Goal: Task Accomplishment & Management: Use online tool/utility

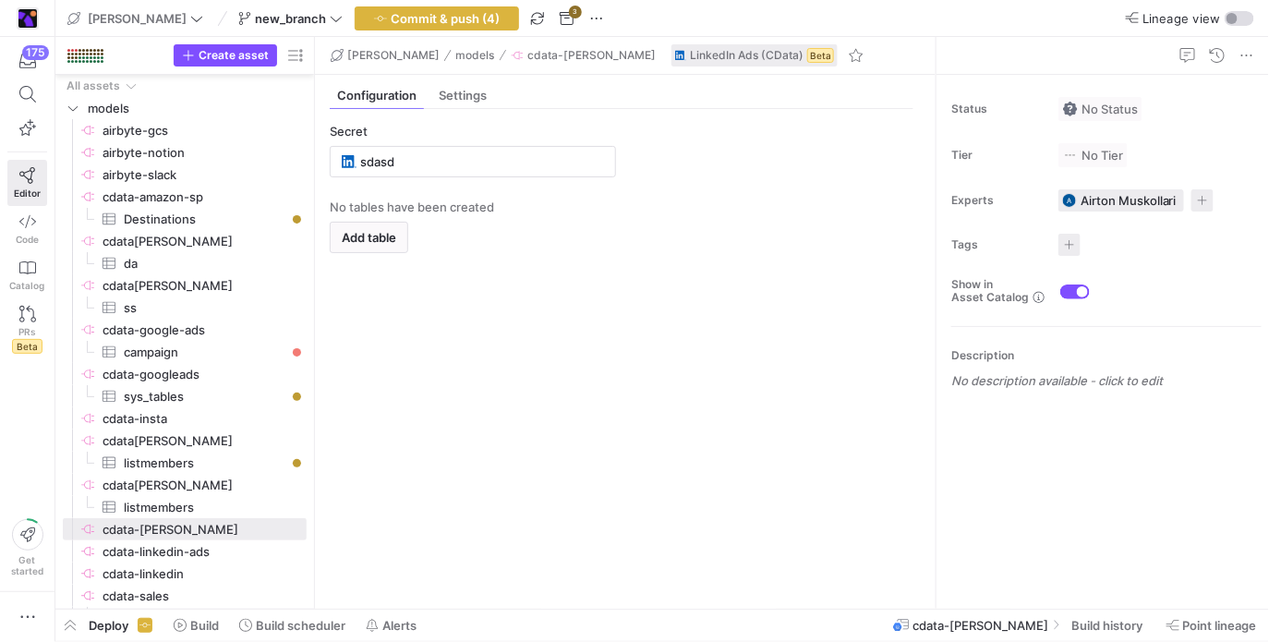
scroll to position [222, 0]
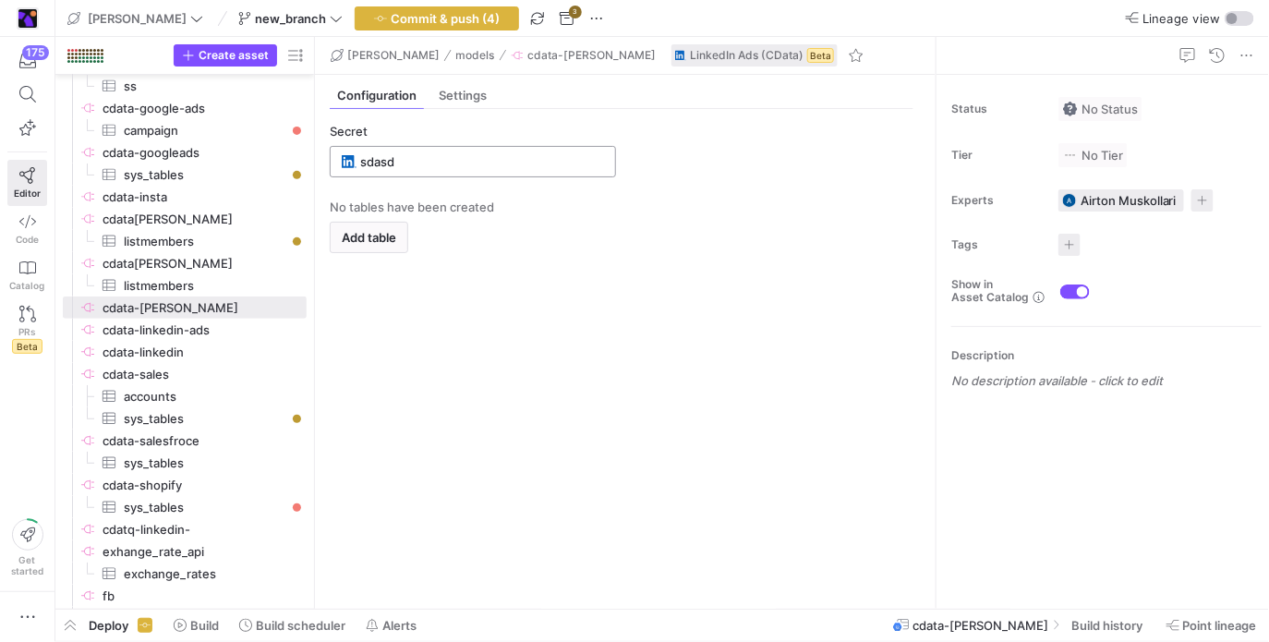
click at [419, 169] on div "sdasd" at bounding box center [482, 162] width 244 height 30
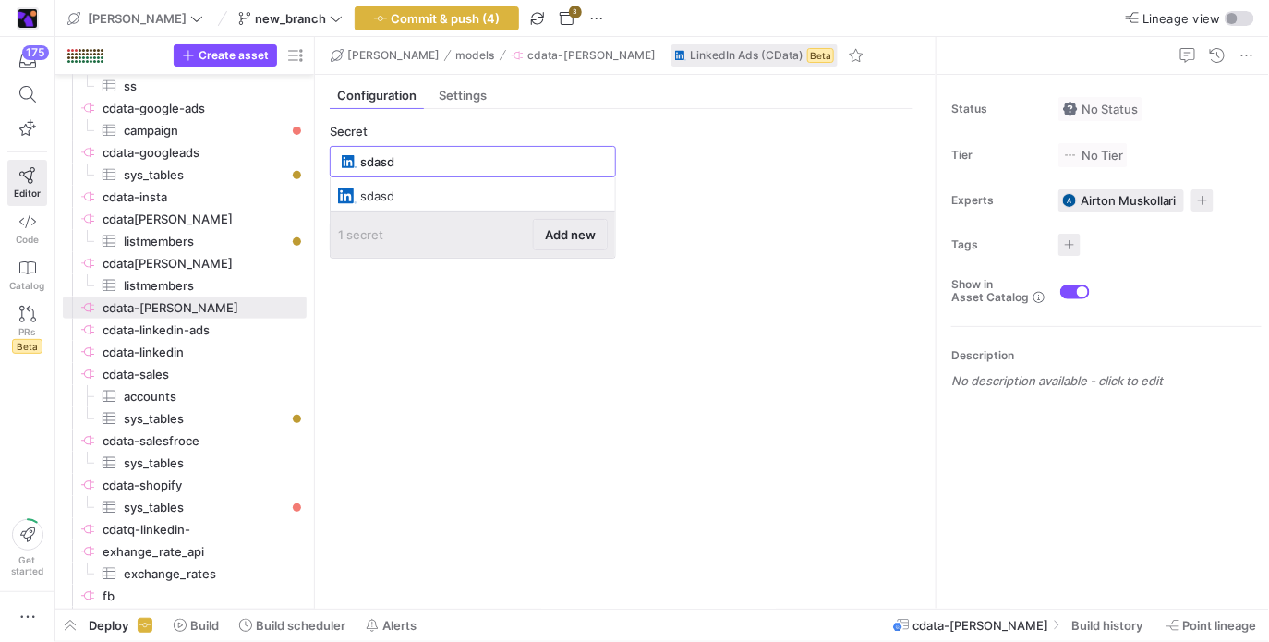
click at [574, 230] on span "Add new" at bounding box center [570, 234] width 51 height 15
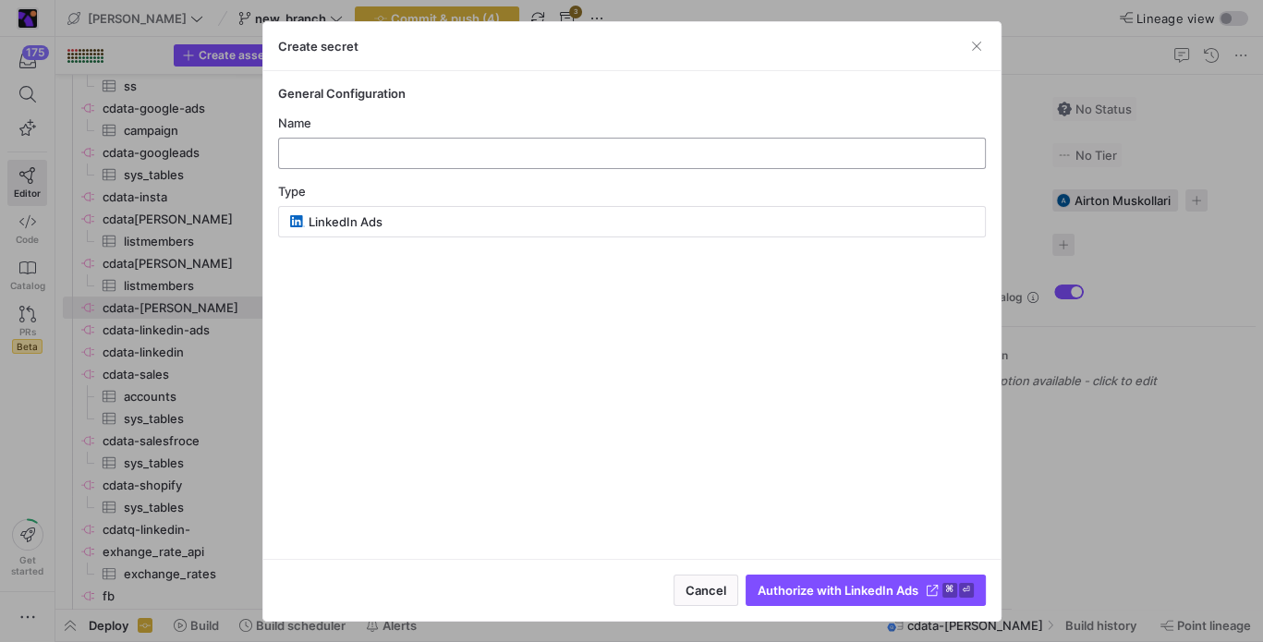
click at [528, 161] on div at bounding box center [632, 154] width 676 height 30
type input "adsasd"
click at [938, 580] on span "submit" at bounding box center [865, 591] width 238 height 30
type input "adsasd"
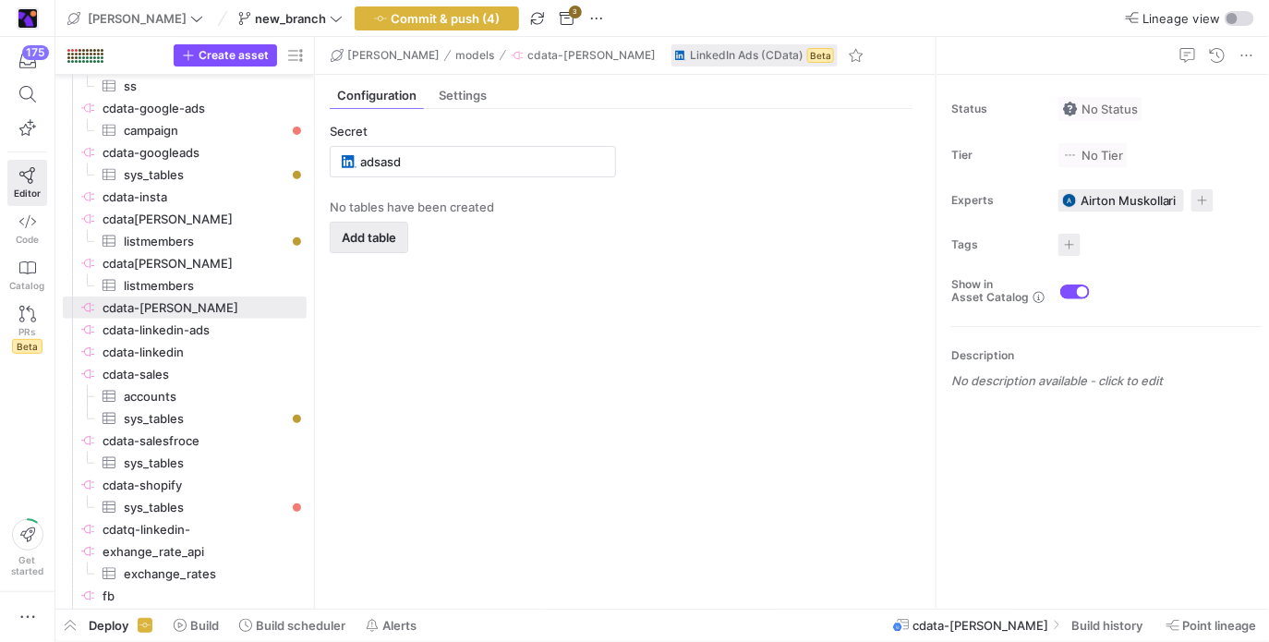
click at [346, 236] on span "Add table" at bounding box center [369, 237] width 55 height 15
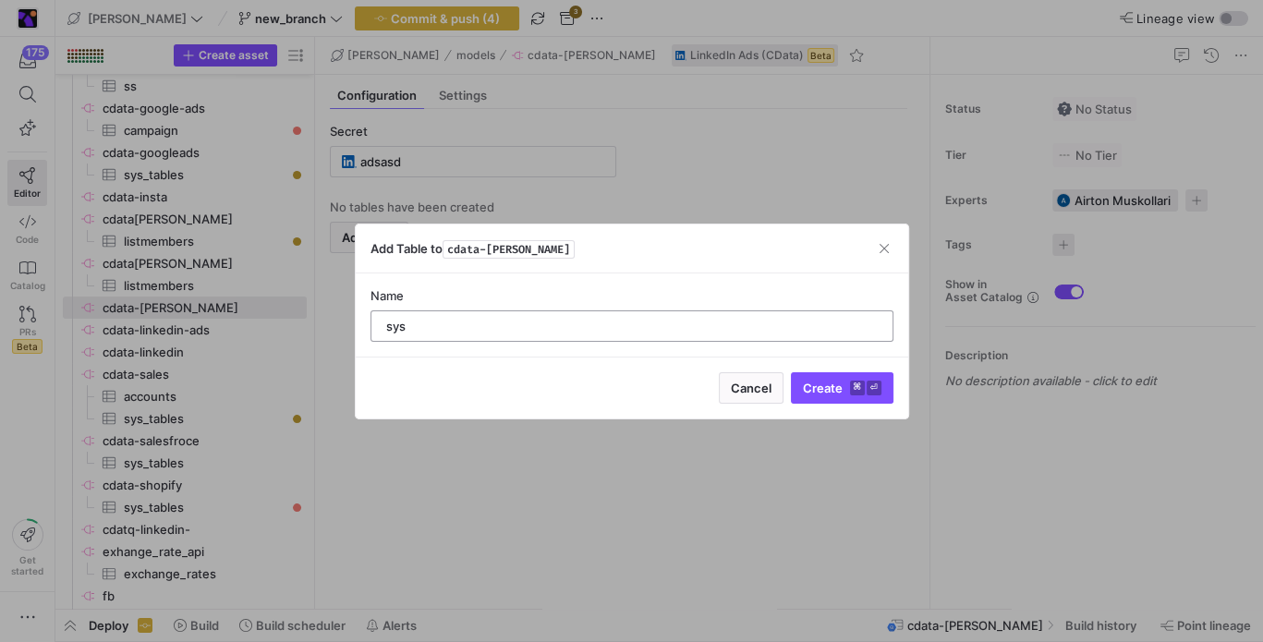
type input "sys"
click at [791, 372] on button "Create ⌘ ⏎" at bounding box center [842, 387] width 103 height 31
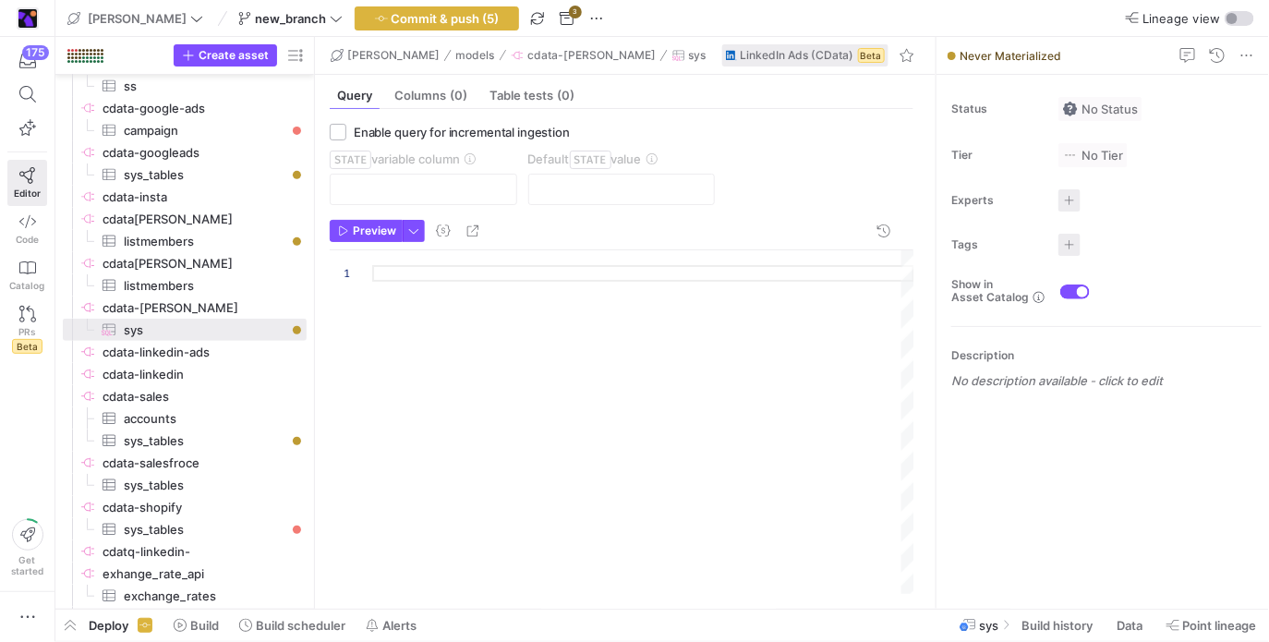
click at [467, 277] on div at bounding box center [643, 422] width 542 height 344
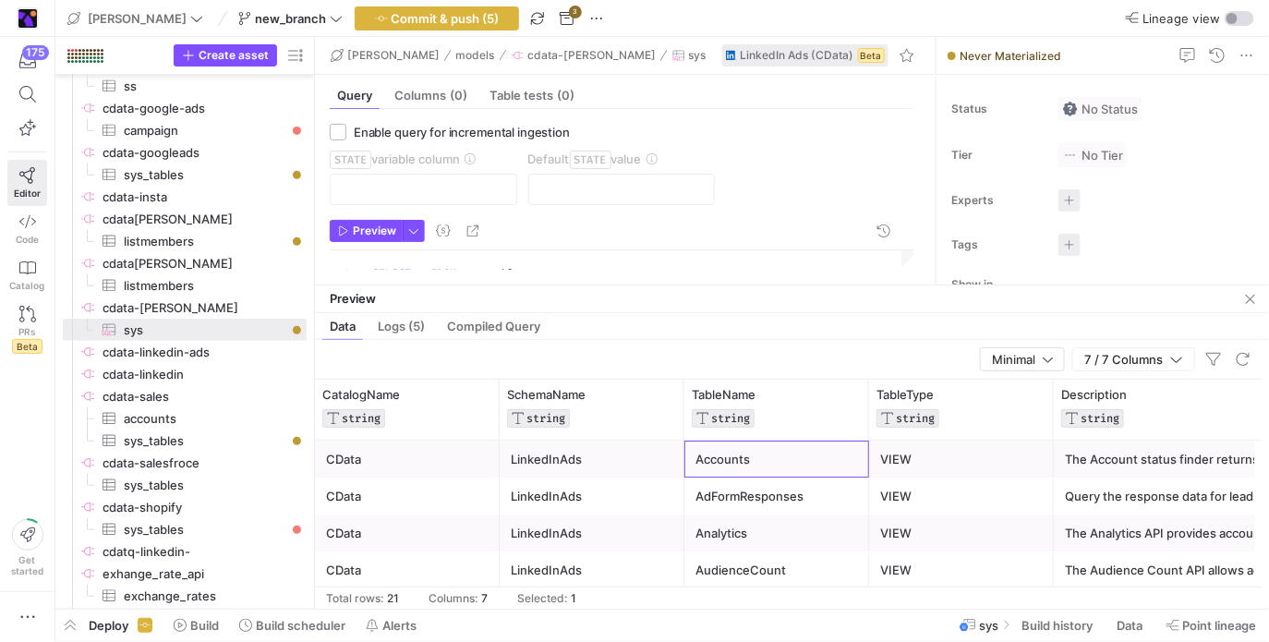
click at [711, 465] on div "Accounts" at bounding box center [777, 460] width 163 height 36
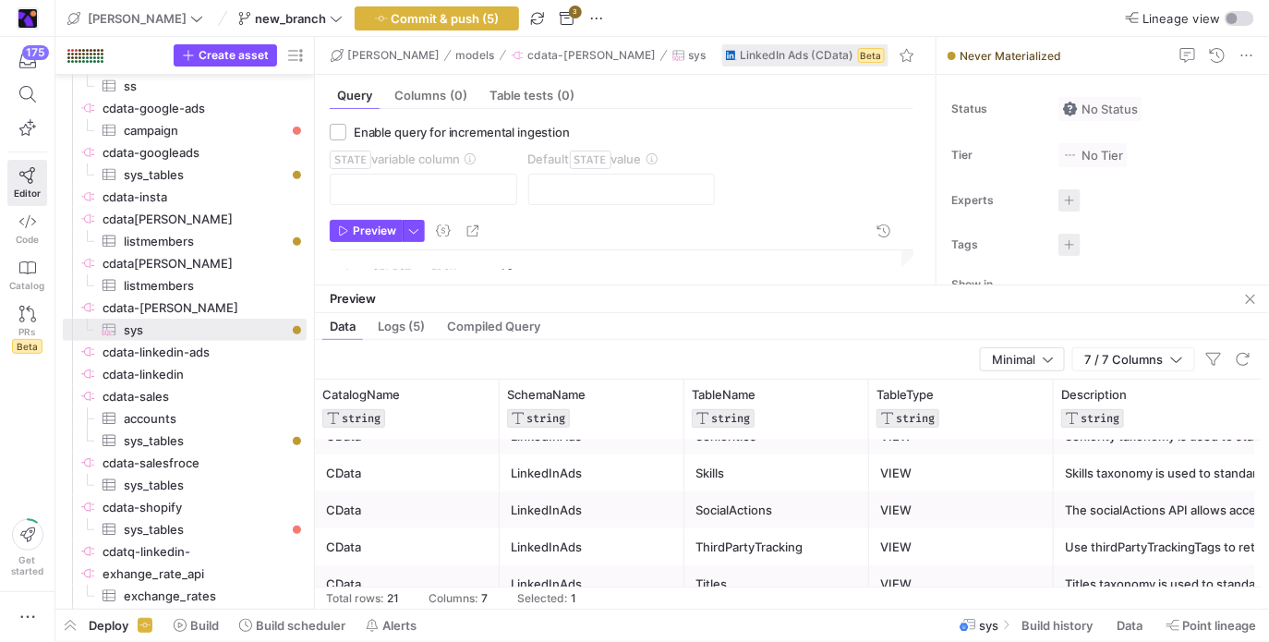
scroll to position [28, 0]
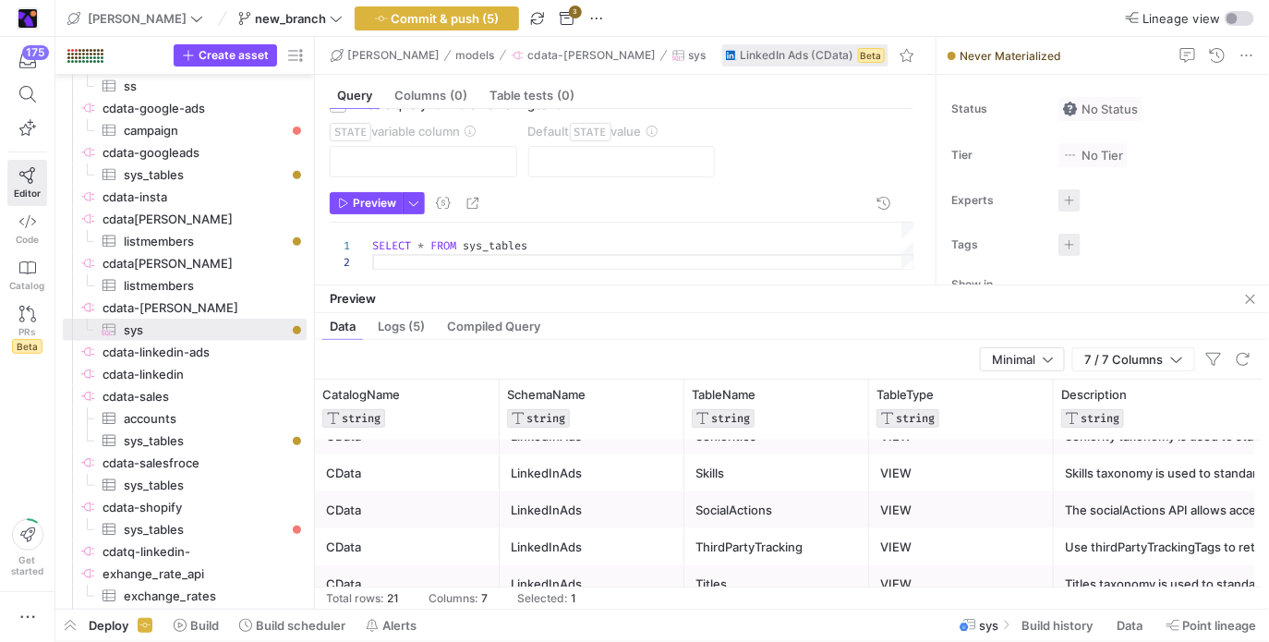
click at [508, 240] on div "SELECT * FROM sys_tables" at bounding box center [643, 247] width 542 height 48
type textarea "SELECT * FROM Accounts"
click at [358, 197] on span "Preview" at bounding box center [374, 203] width 43 height 13
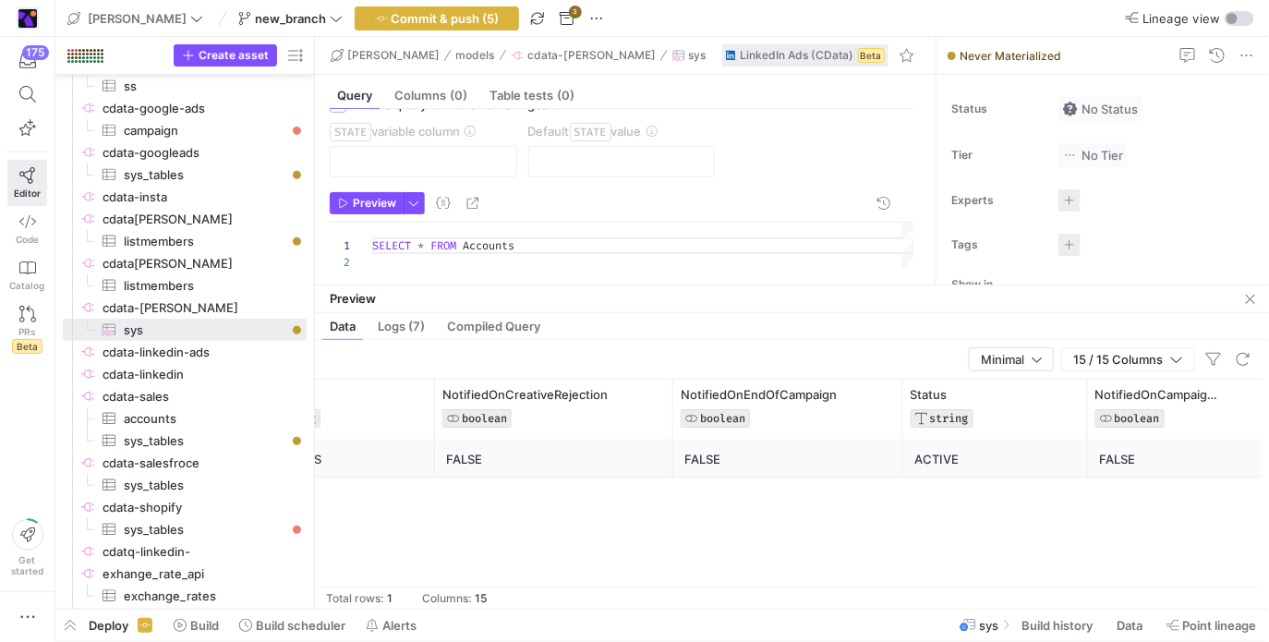
scroll to position [0, 0]
